Goal: Navigation & Orientation: Find specific page/section

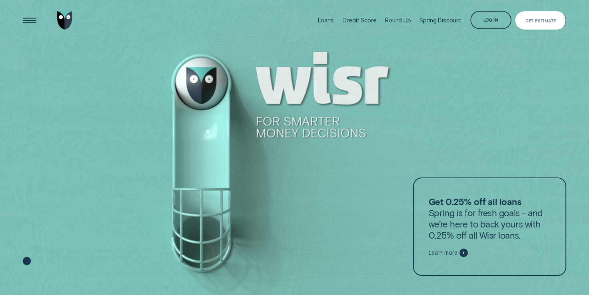
click at [492, 19] on div "Log in" at bounding box center [490, 21] width 15 height 4
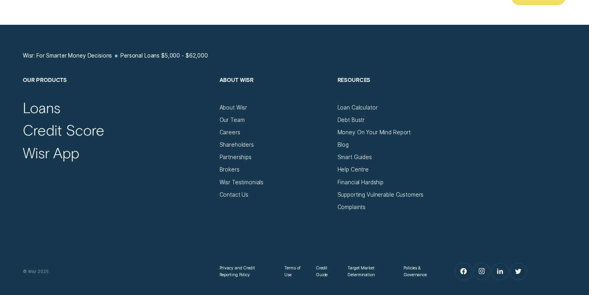
scroll to position [4316, 0]
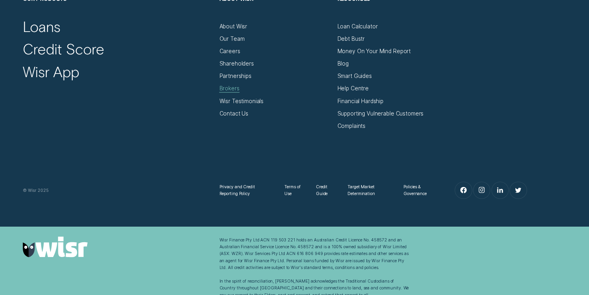
click at [225, 85] on div "Brokers" at bounding box center [229, 88] width 20 height 7
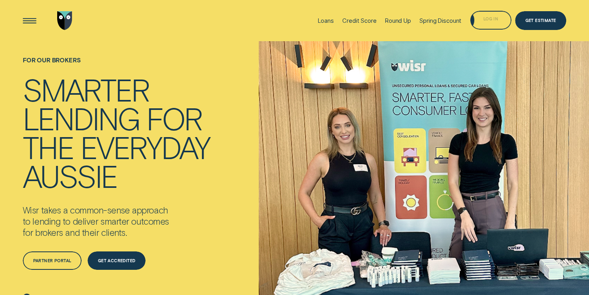
click at [492, 19] on div "Log in" at bounding box center [490, 21] width 15 height 4
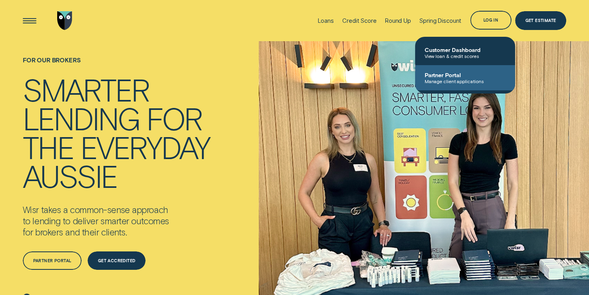
click at [458, 77] on span "Partner Portal" at bounding box center [464, 75] width 81 height 7
